Goal: Transaction & Acquisition: Purchase product/service

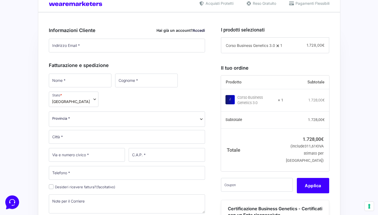
scroll to position [134, 0]
click at [240, 192] on input "text" at bounding box center [257, 185] width 72 height 14
paste input "CLIPRO200BG"
type input "CLIPRO200BG"
click at [315, 193] on button "Applica" at bounding box center [312, 185] width 32 height 15
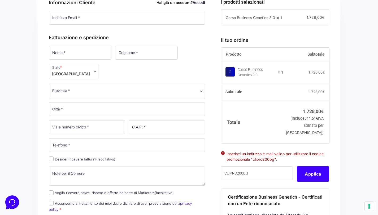
scroll to position [136, 0]
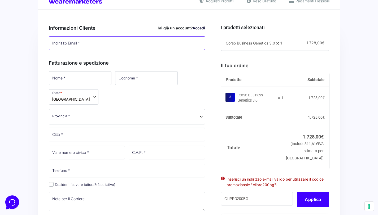
click at [110, 44] on input "Indirizzo Email *" at bounding box center [127, 43] width 156 height 14
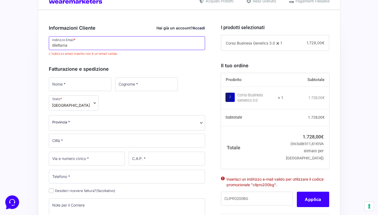
type input "[EMAIL_ADDRESS][DOMAIN_NAME]"
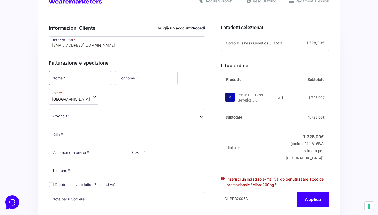
click at [69, 78] on input "Nome *" at bounding box center [80, 78] width 63 height 14
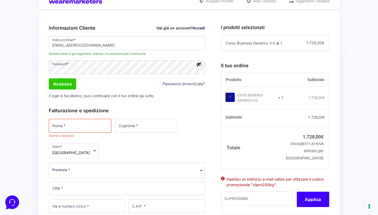
click at [130, 78] on div "Accesso Password dimenticata?" at bounding box center [127, 84] width 160 height 13
click at [200, 65] on button "Mostra password" at bounding box center [199, 64] width 6 height 6
click at [200, 65] on button "Nascondi password" at bounding box center [199, 64] width 6 height 6
click at [200, 65] on button "Mostra password" at bounding box center [199, 64] width 6 height 6
click at [200, 65] on button "Nascondi password" at bounding box center [199, 64] width 6 height 6
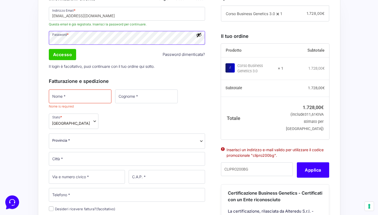
scroll to position [176, 0]
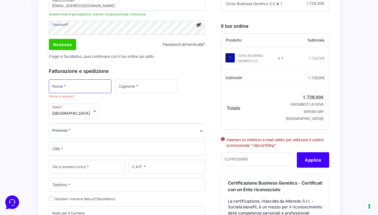
click at [82, 86] on input "Nome *" at bounding box center [80, 86] width 63 height 14
type input "Diletta"
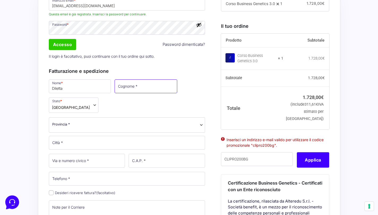
click at [119, 85] on input "Cognome *" at bounding box center [145, 86] width 63 height 14
type input "Massolo"
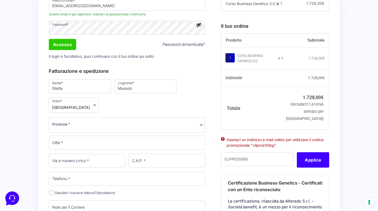
click at [77, 122] on span "Provincia *" at bounding box center [126, 125] width 149 height 6
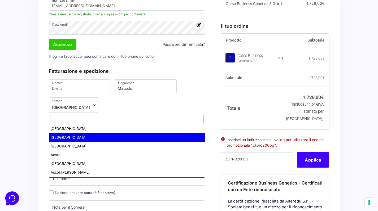
select select "AL"
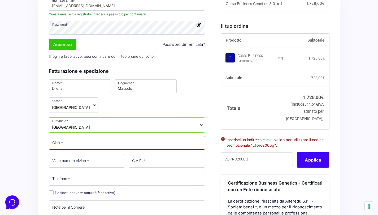
click at [81, 136] on input "Città *" at bounding box center [127, 143] width 156 height 14
type input "[GEOGRAPHIC_DATA]"
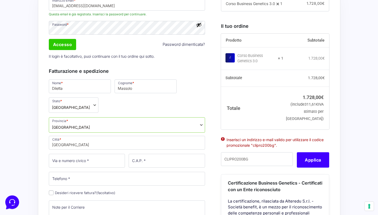
click at [39, 134] on div "Riepilogo Ordine 1.728,00 € Prodotto Subtotale Corso Business Genetics 3.0 × 1 …" at bounding box center [189, 219] width 302 height 498
click at [72, 154] on input "Via e numero civico *" at bounding box center [87, 161] width 76 height 14
click at [68, 154] on input "[STREET_ADDRESS]" at bounding box center [87, 161] width 76 height 14
type input "[STREET_ADDRESS]"
click at [133, 154] on input "C.A.P. *" at bounding box center [167, 161] width 76 height 14
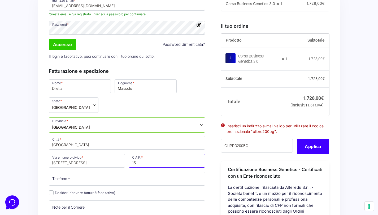
type input "15067"
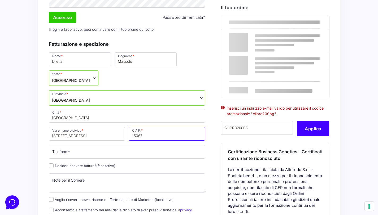
scroll to position [207, 0]
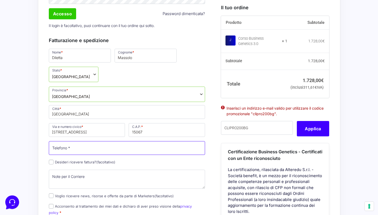
click at [171, 141] on input "Telefono *" at bounding box center [127, 148] width 156 height 14
type input "3316141441"
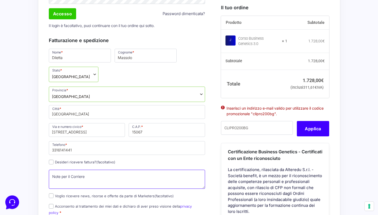
click at [84, 170] on textarea "Note per il Corriere (facoltativo)" at bounding box center [127, 179] width 156 height 19
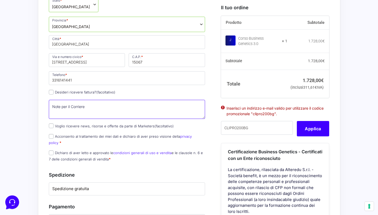
scroll to position [279, 0]
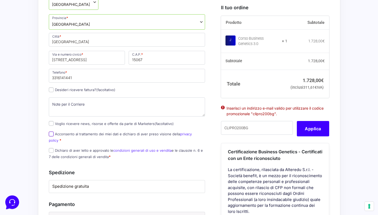
click at [50, 132] on input "Acconsento al trattamento dei miei dati e dichiaro di aver preso visione della …" at bounding box center [51, 134] width 5 height 5
checkbox input "true"
click at [51, 148] on input "Dichiaro di aver letto e approvato le condizioni generali di uso e vendita e le…" at bounding box center [51, 150] width 5 height 5
checkbox input "true"
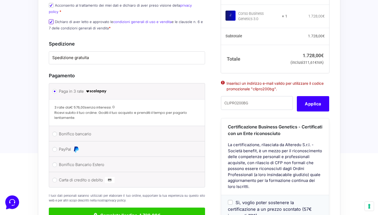
scroll to position [420, 0]
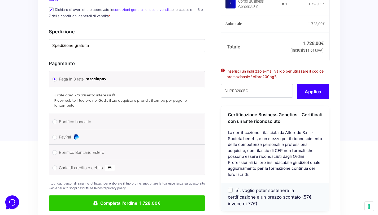
click at [53, 129] on li "PayPal Procedi al pagamento via PayPal." at bounding box center [127, 136] width 156 height 15
click at [60, 129] on li "PayPal Procedi al pagamento via PayPal." at bounding box center [127, 136] width 156 height 15
click at [56, 129] on li "PayPal Procedi al pagamento via PayPal." at bounding box center [127, 136] width 156 height 15
click at [50, 129] on li "PayPal Procedi al pagamento via PayPal." at bounding box center [127, 136] width 156 height 15
click at [53, 135] on input "PayPal" at bounding box center [54, 137] width 5 height 5
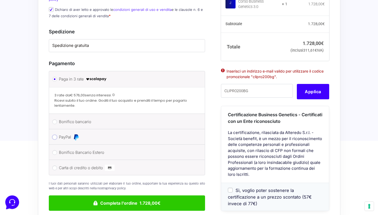
radio input "true"
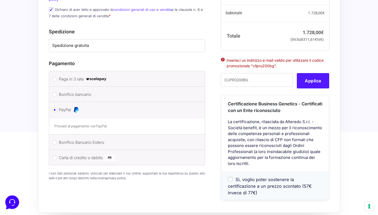
click at [306, 73] on button "Applica" at bounding box center [312, 80] width 32 height 15
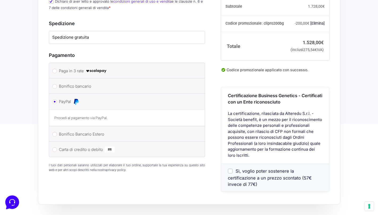
scroll to position [429, 0]
